Goal: Information Seeking & Learning: Learn about a topic

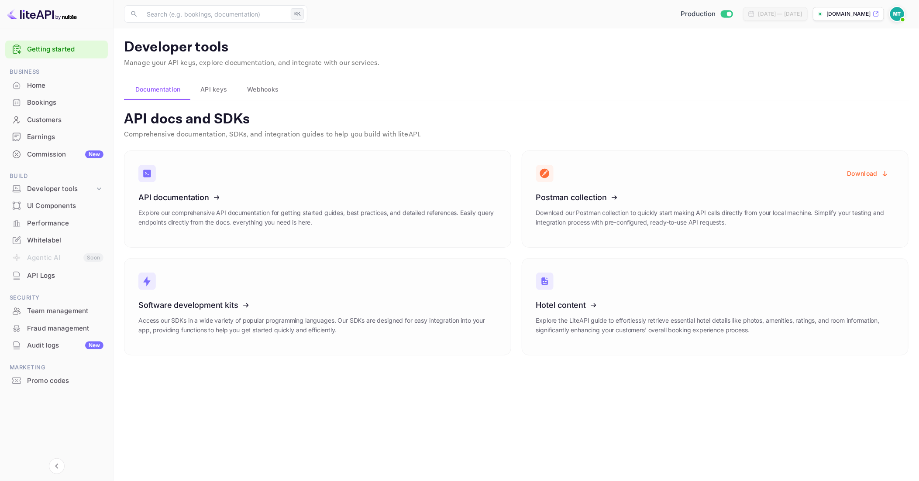
click at [214, 86] on span "API keys" at bounding box center [213, 89] width 27 height 10
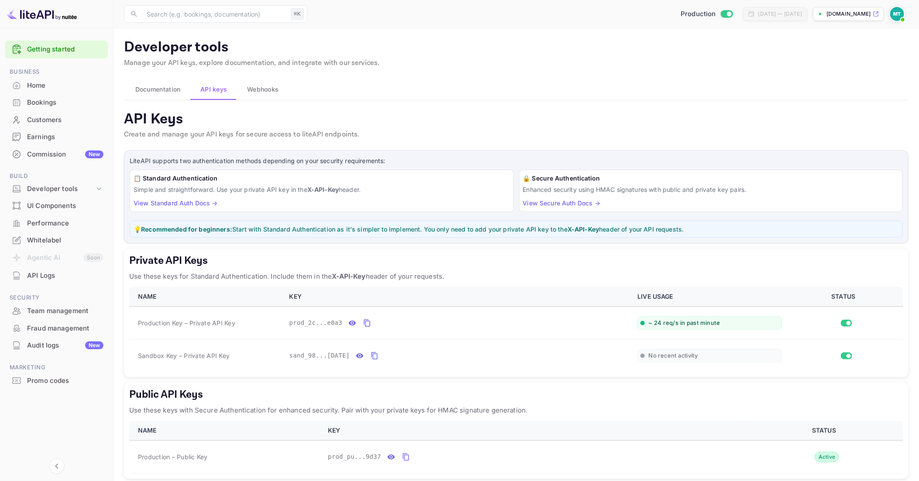
drag, startPoint x: 146, startPoint y: 95, endPoint x: 154, endPoint y: 89, distance: 9.7
click at [152, 90] on button "Documentation" at bounding box center [156, 89] width 65 height 21
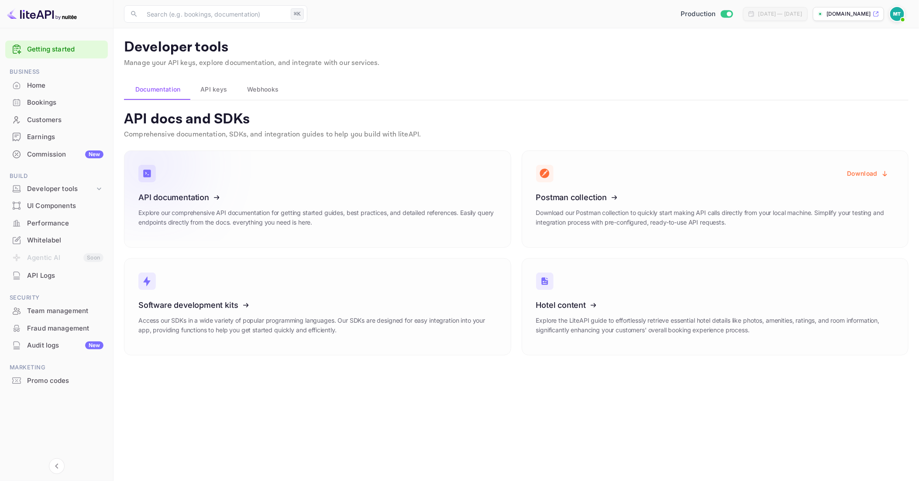
click at [257, 192] on icon at bounding box center [192, 196] width 136 height 90
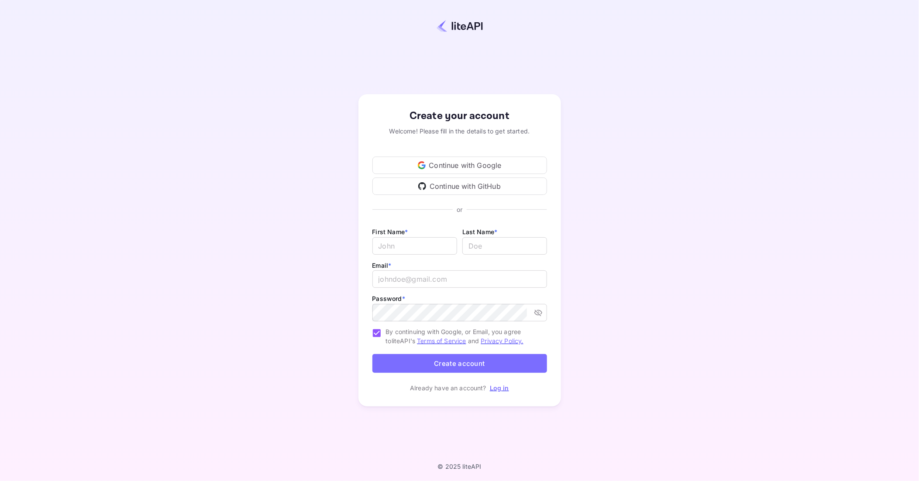
click at [470, 167] on div "Continue with Google" at bounding box center [459, 165] width 175 height 17
click at [466, 168] on div "Continue with Google" at bounding box center [459, 165] width 175 height 17
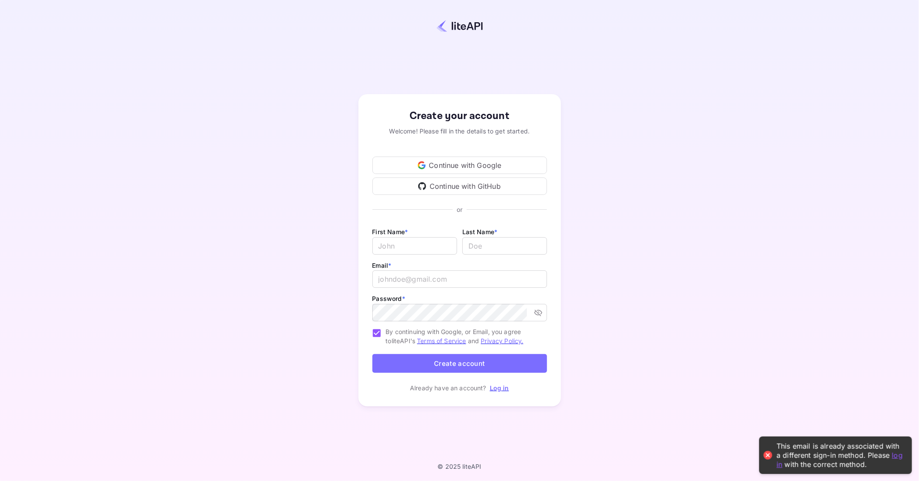
drag, startPoint x: 663, startPoint y: 206, endPoint x: 722, endPoint y: 331, distance: 137.8
click at [664, 206] on div "Create your account Welcome! Please fill in the details to get started. Continu…" at bounding box center [459, 250] width 842 height 425
click at [896, 454] on link "log in" at bounding box center [839, 460] width 126 height 18
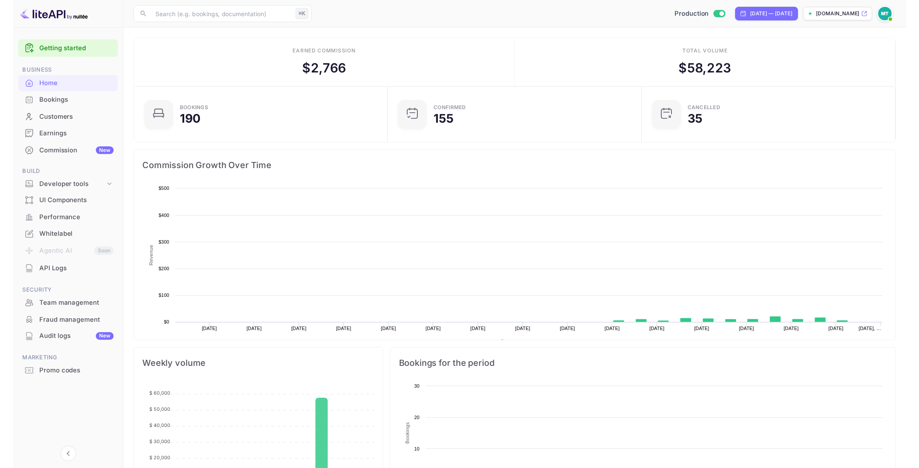
scroll to position [142, 256]
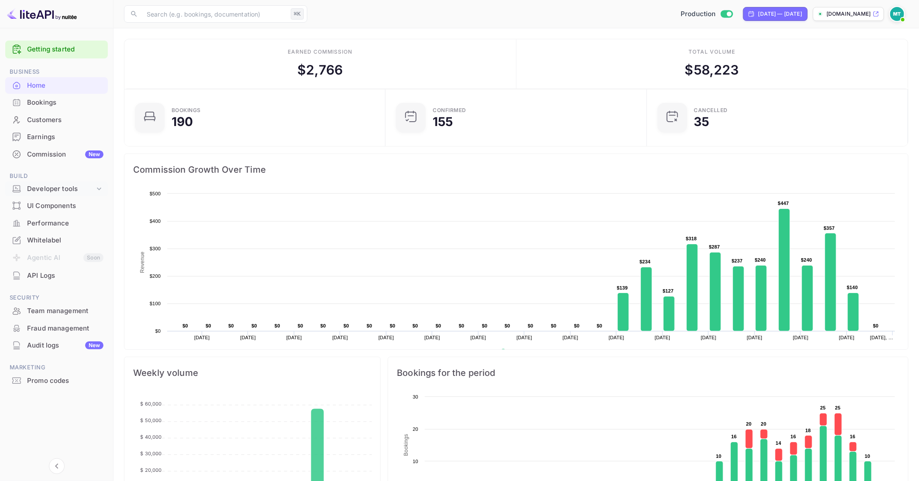
click at [48, 187] on div "Developer tools" at bounding box center [61, 189] width 68 height 10
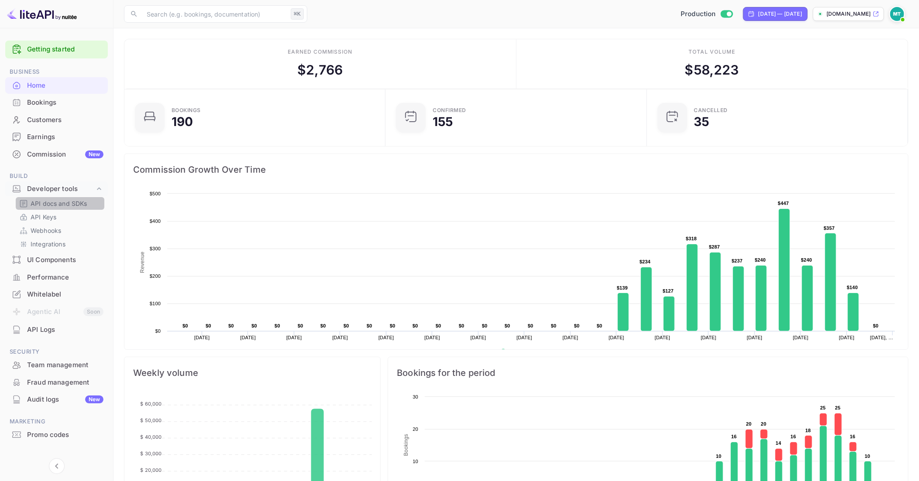
click at [45, 206] on p "API docs and SDKs" at bounding box center [59, 203] width 57 height 9
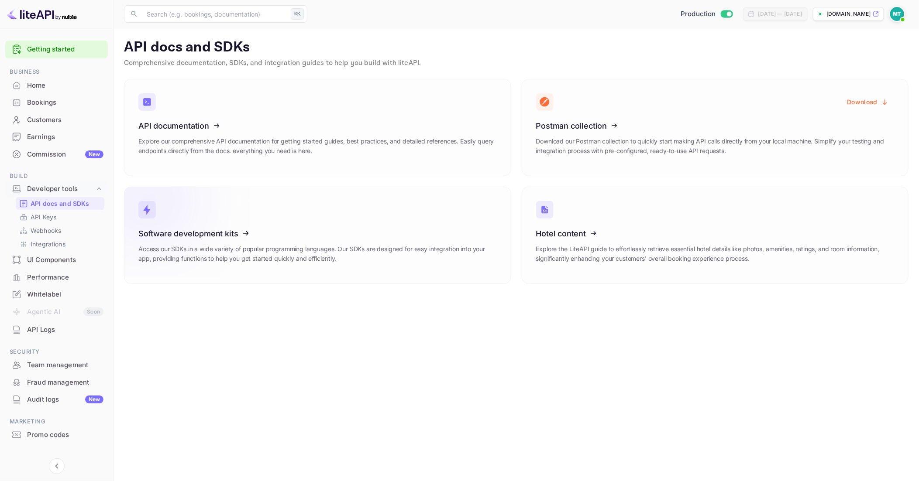
click at [319, 235] on h3 "Software development kits" at bounding box center [317, 233] width 358 height 9
click at [497, 50] on p "API docs and SDKs" at bounding box center [516, 47] width 784 height 17
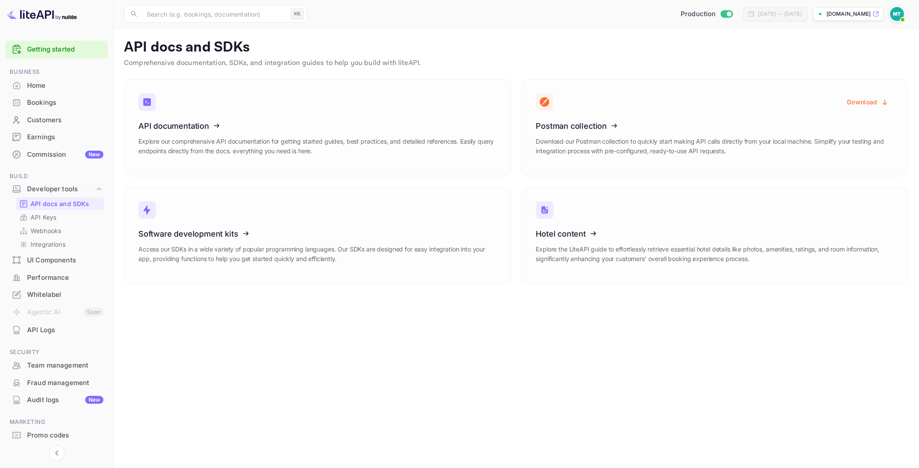
click at [492, 45] on p "API docs and SDKs" at bounding box center [516, 47] width 784 height 17
click at [32, 87] on div "Home" at bounding box center [65, 86] width 76 height 10
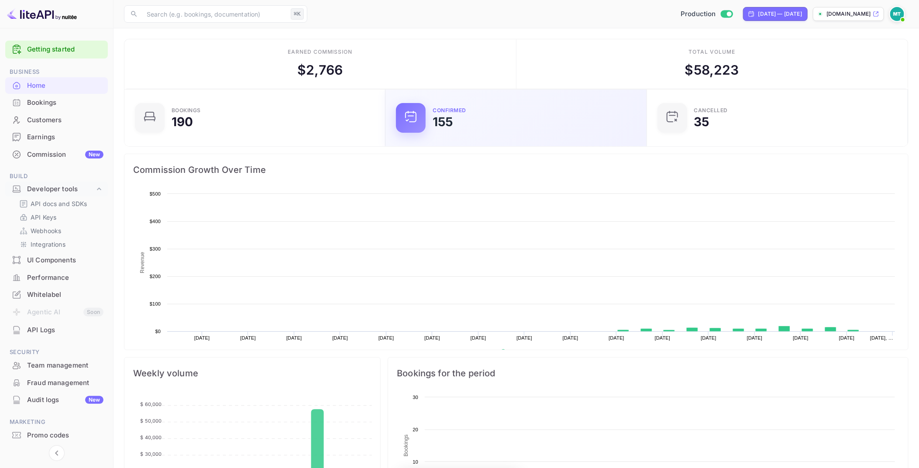
scroll to position [142, 256]
